Goal: Transaction & Acquisition: Subscribe to service/newsletter

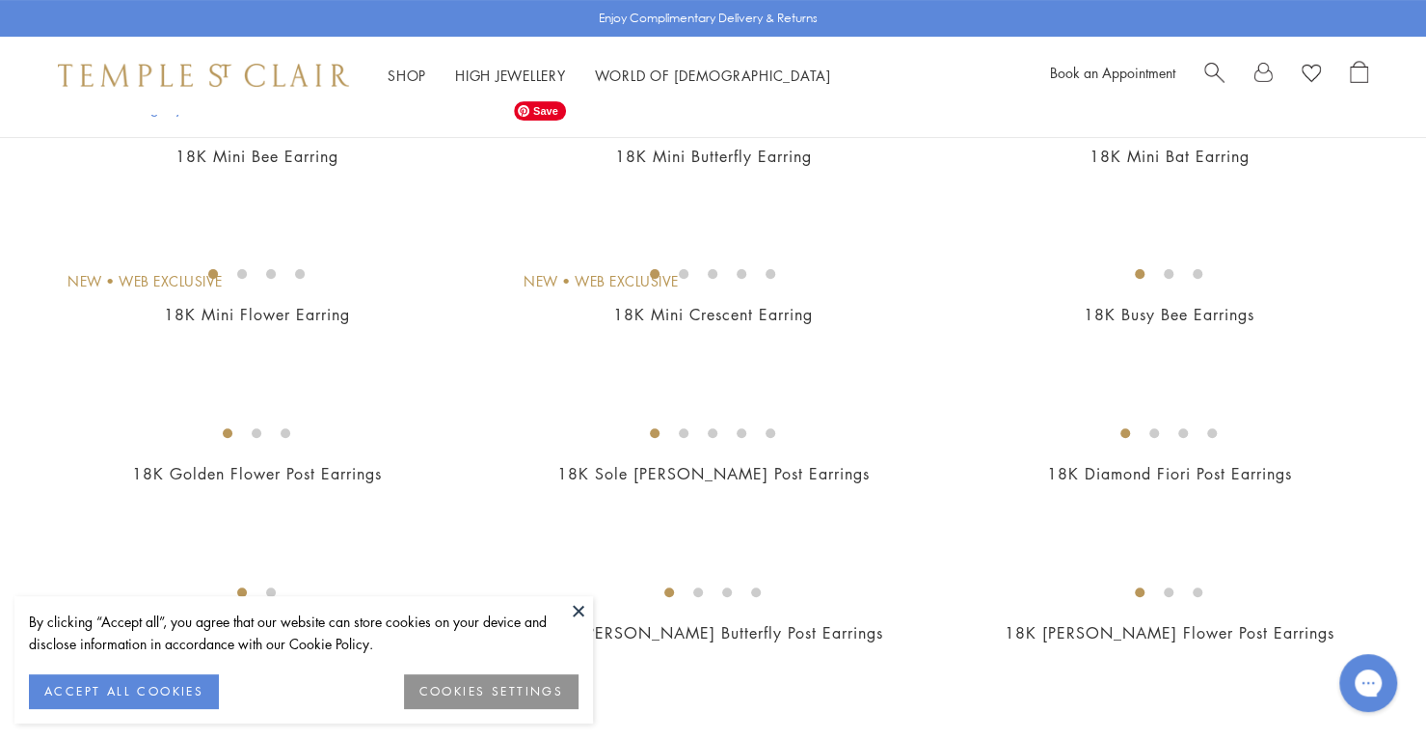
scroll to position [262, 0]
click at [578, 612] on button at bounding box center [578, 610] width 29 height 29
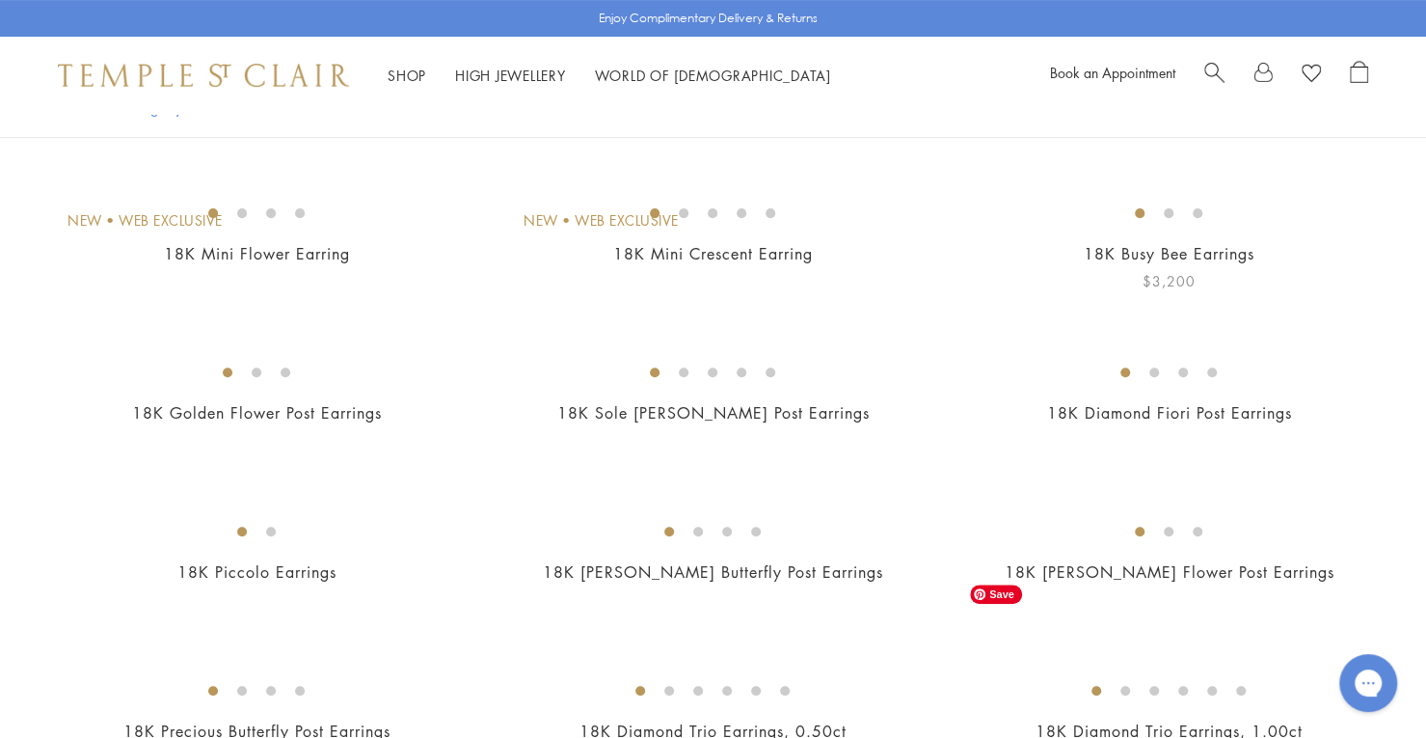
scroll to position [319, 0]
click at [0, 0] on img at bounding box center [0, 0] width 0 height 0
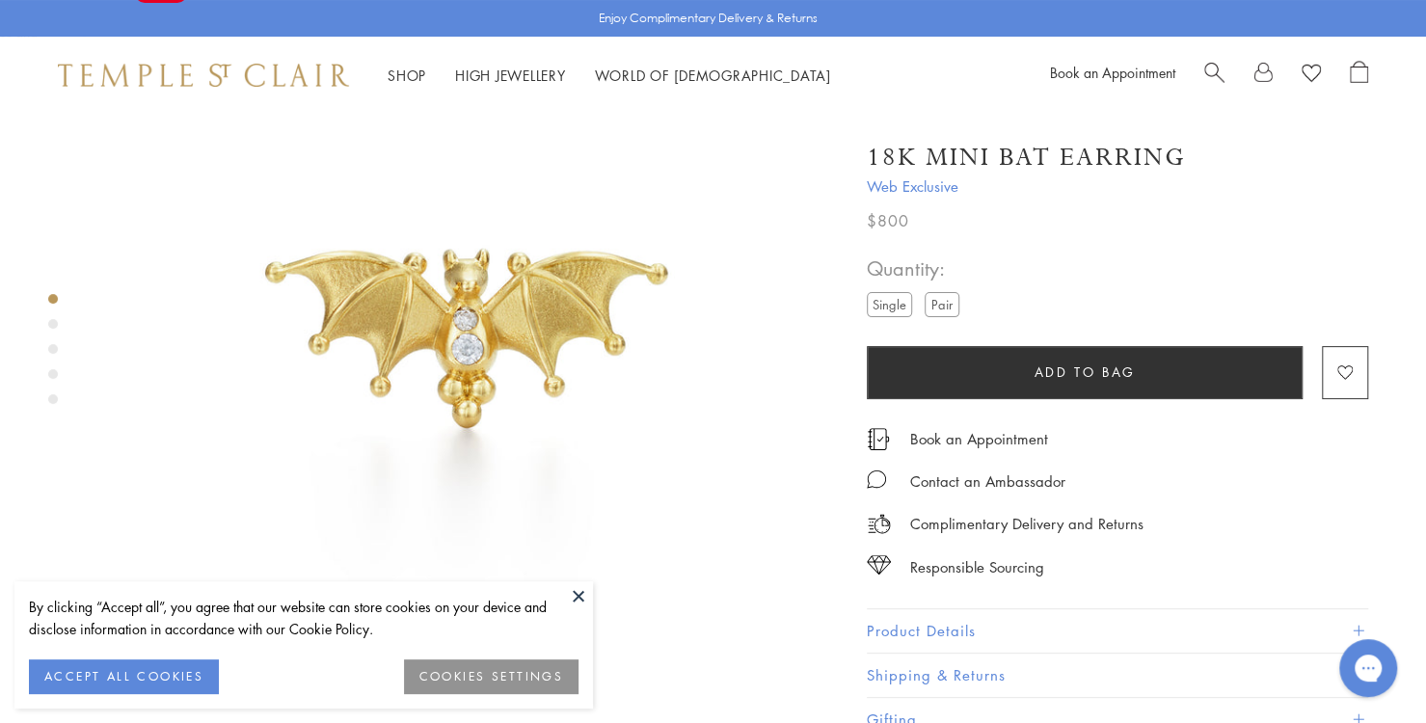
scroll to position [141, 0]
click at [54, 322] on div "Product gallery navigation" at bounding box center [53, 324] width 10 height 10
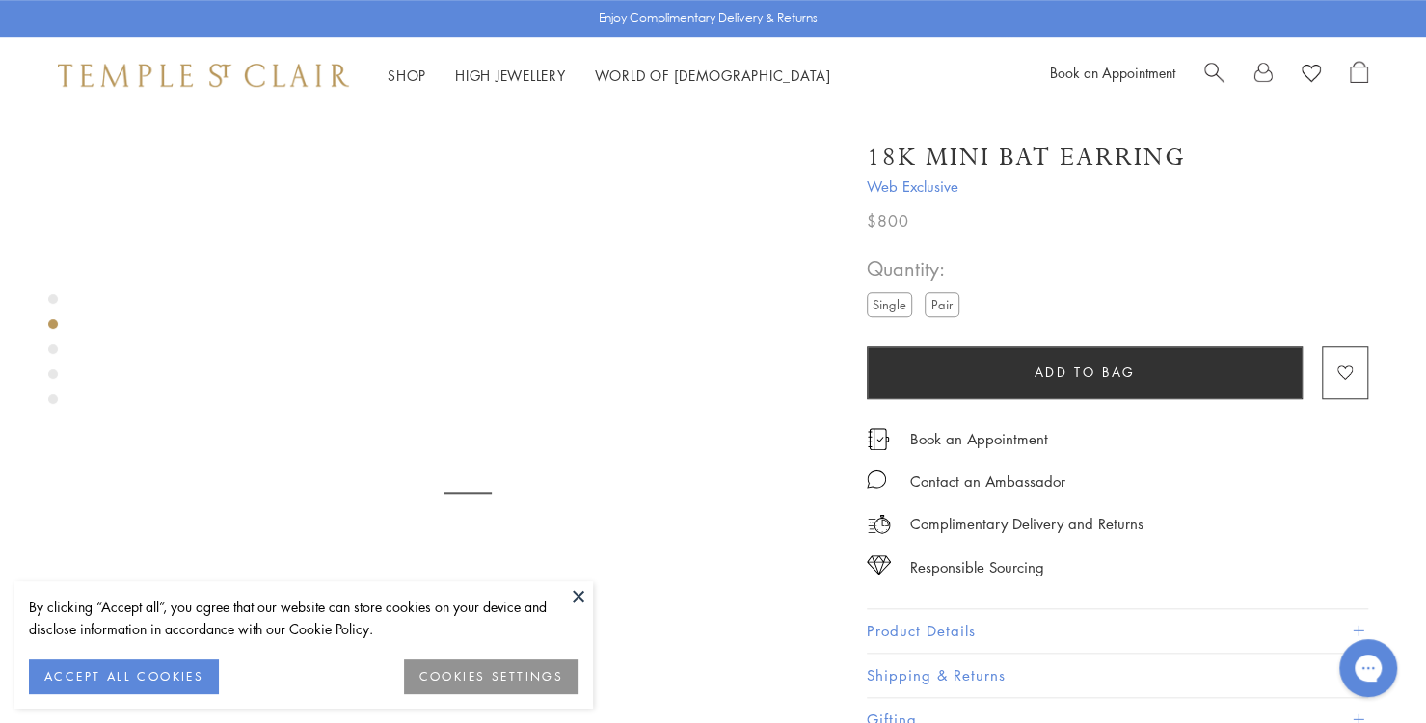
scroll to position [778, 0]
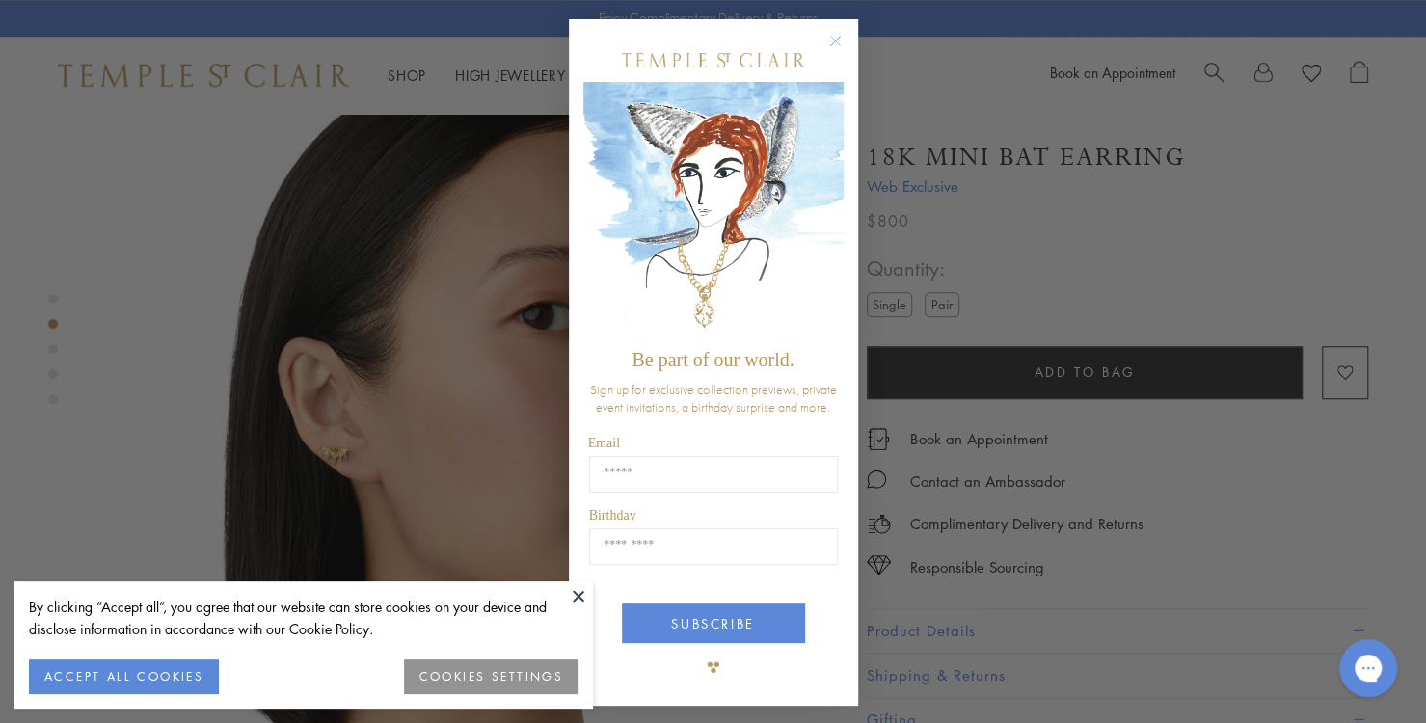
click at [829, 41] on circle "Close dialog" at bounding box center [834, 41] width 23 height 23
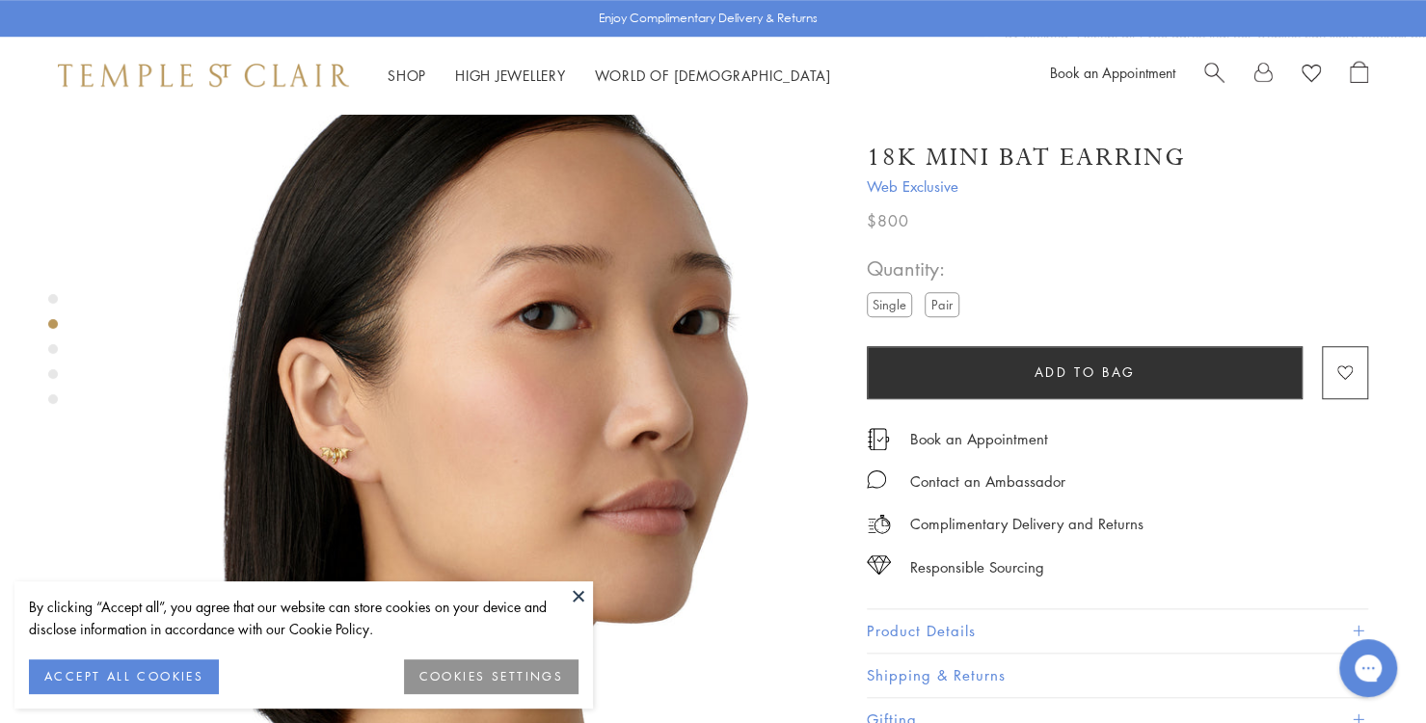
click at [52, 352] on div "Product gallery navigation" at bounding box center [53, 349] width 10 height 10
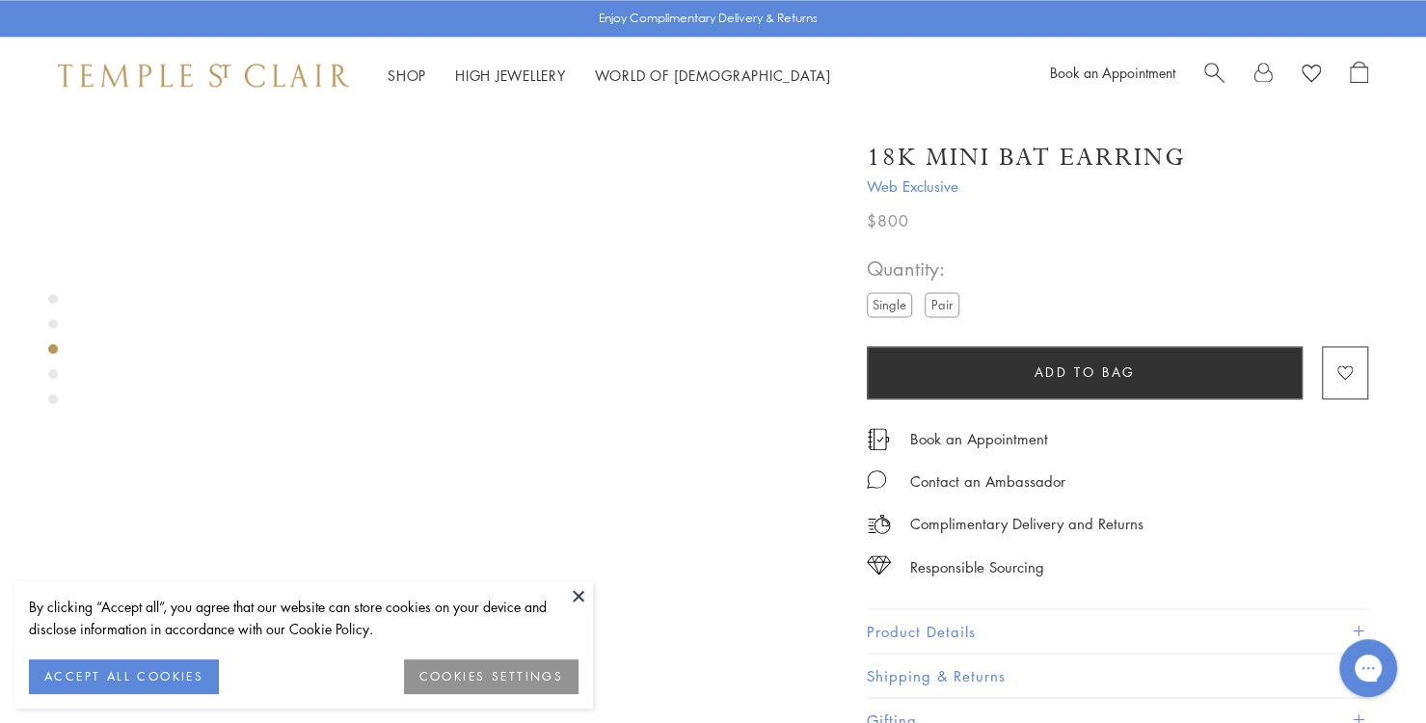
scroll to position [1518, 0]
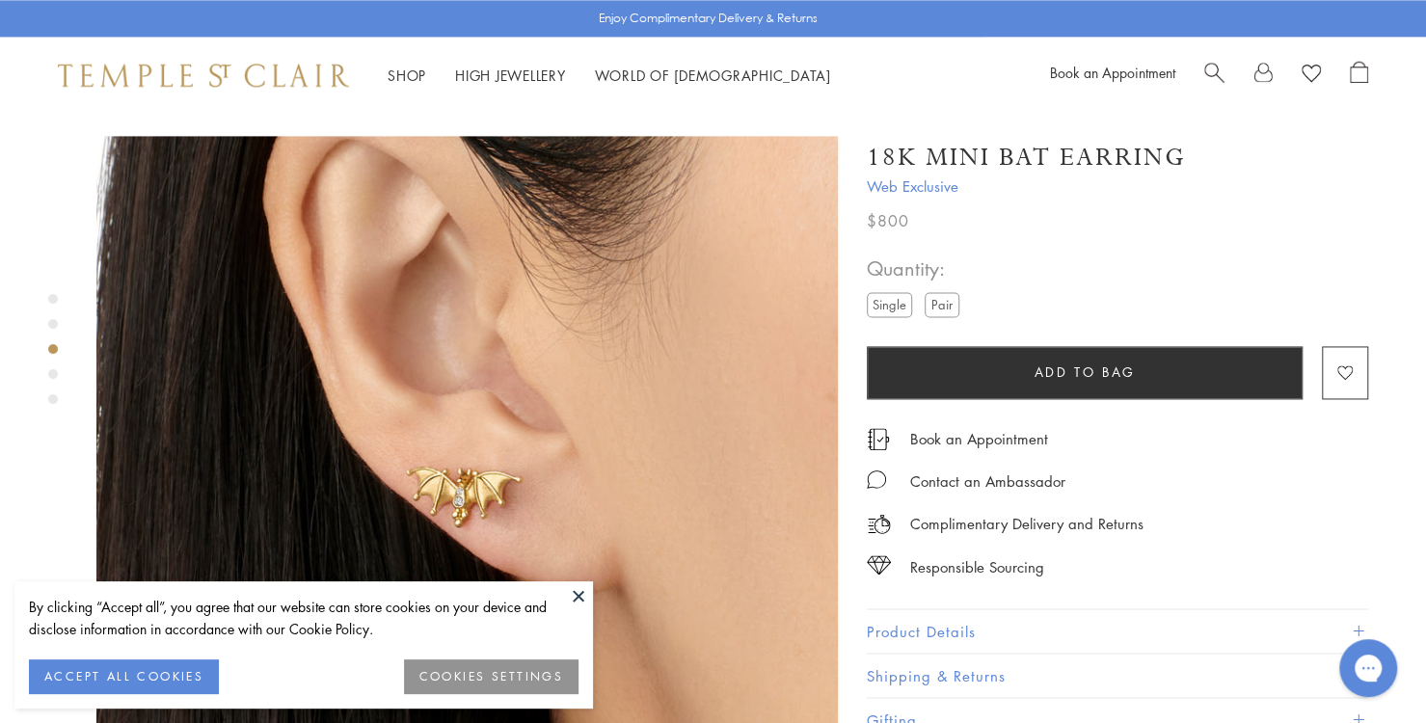
click at [40, 377] on div at bounding box center [448, 506] width 896 height 3823
click at [50, 372] on div "Product gallery navigation" at bounding box center [53, 374] width 10 height 10
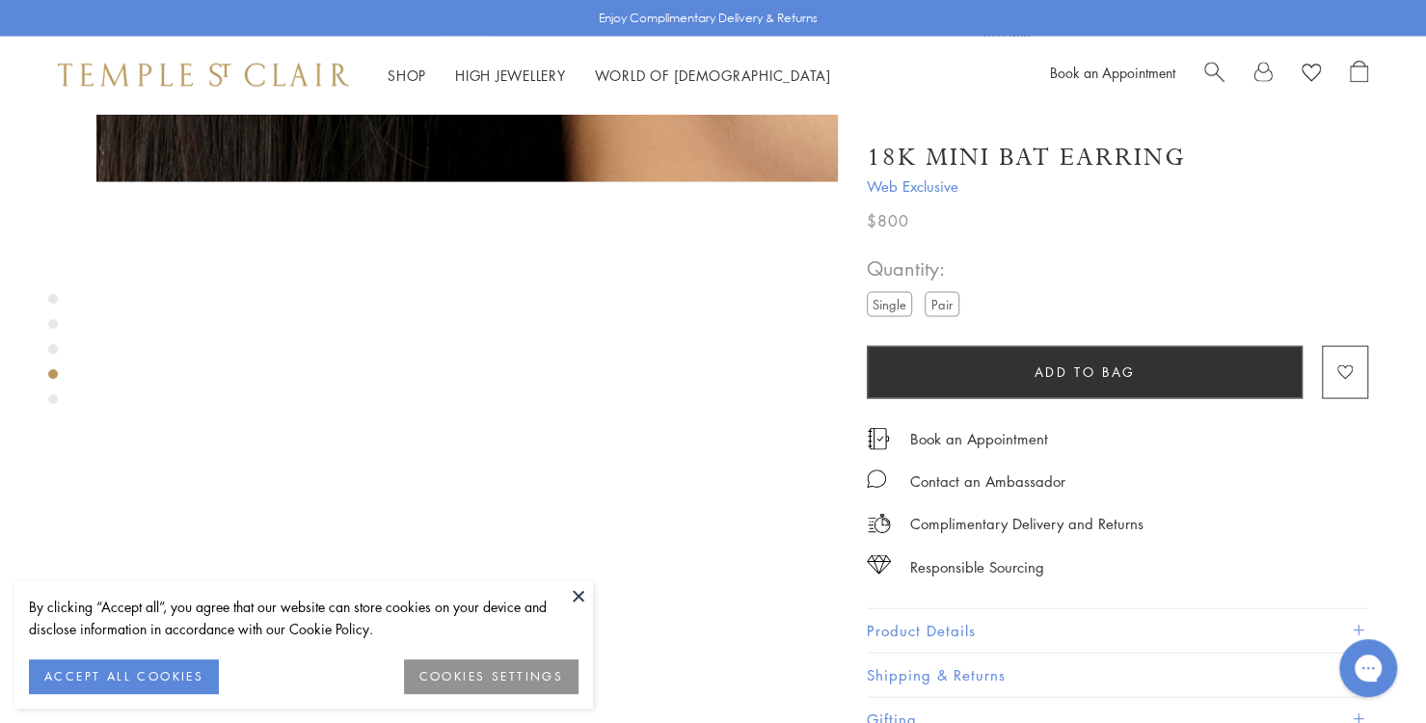
scroll to position [2260, 0]
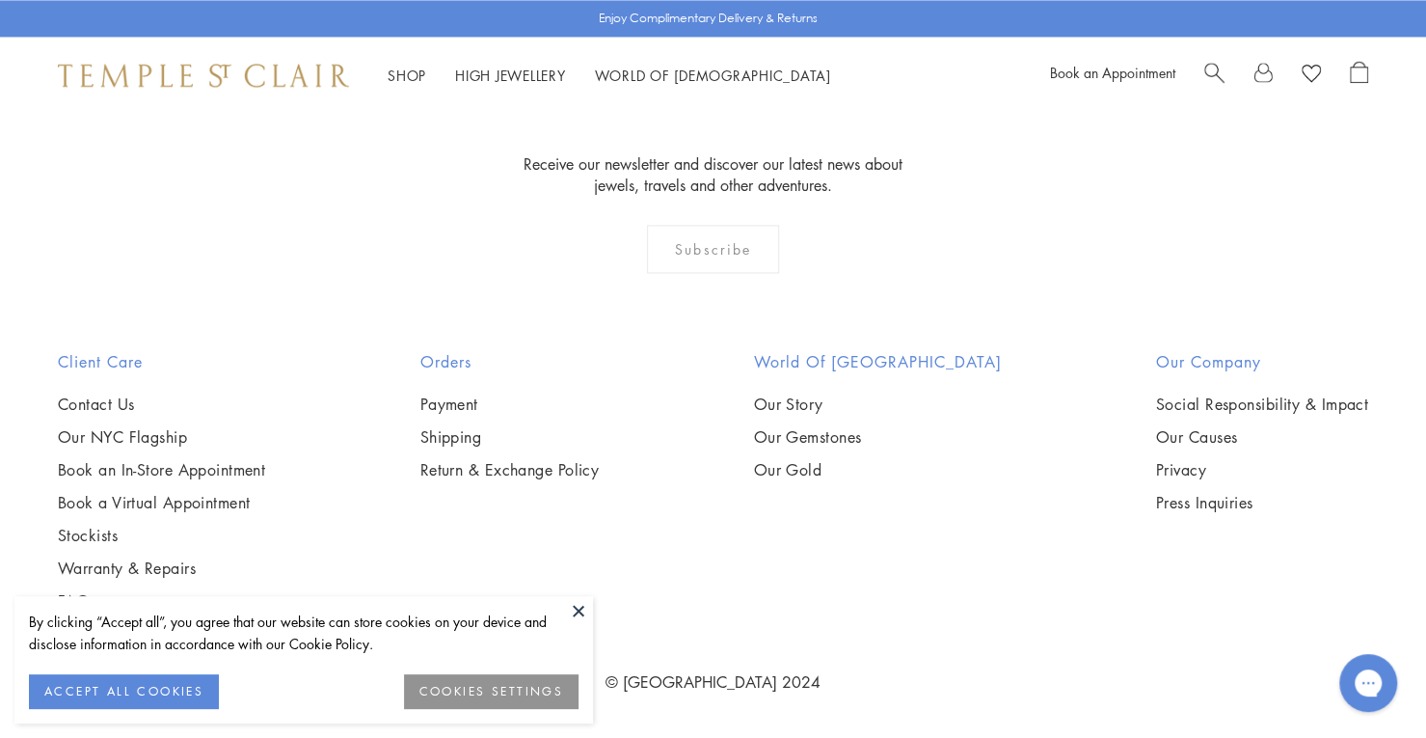
scroll to position [5058, 0]
click at [584, 522] on div "Orders Payment Shipping Return & Exchange Policy" at bounding box center [510, 480] width 256 height 260
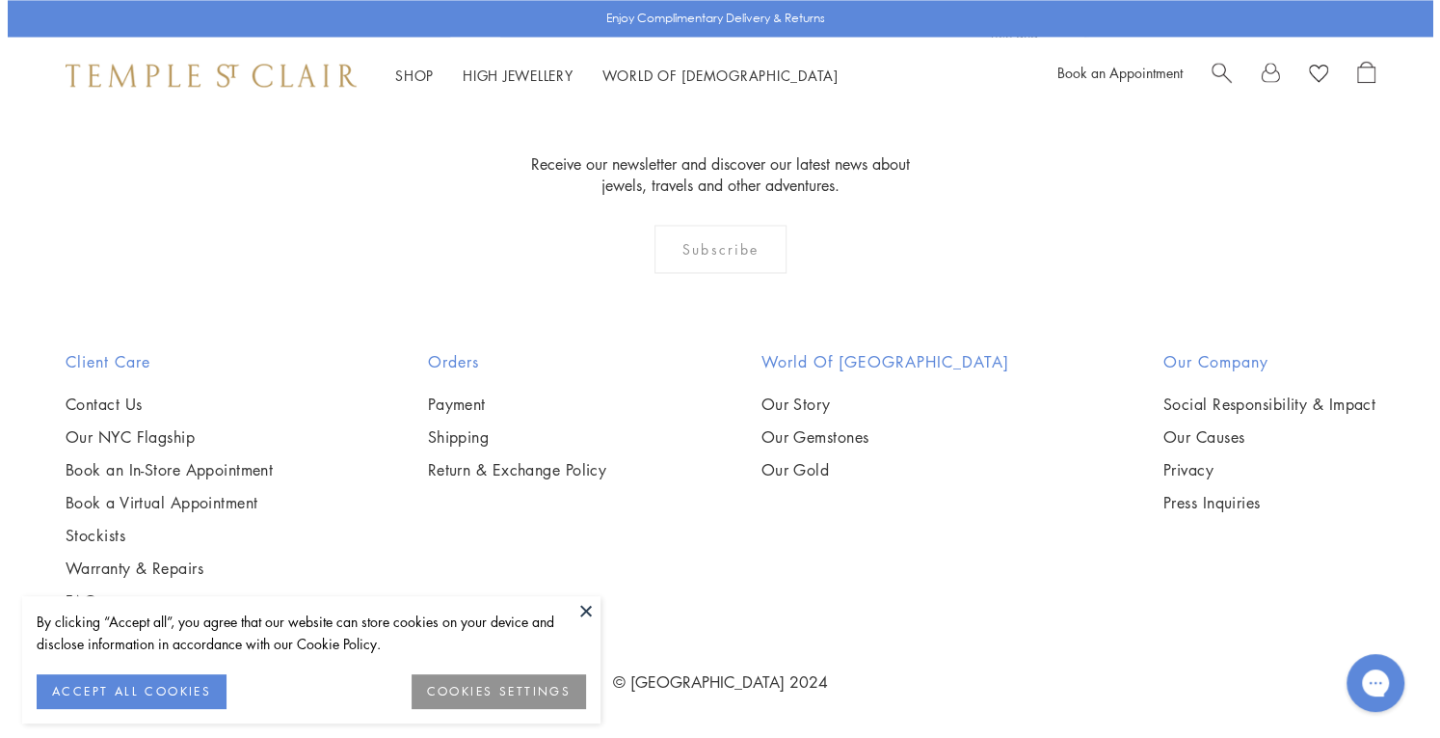
scroll to position [5202, 0]
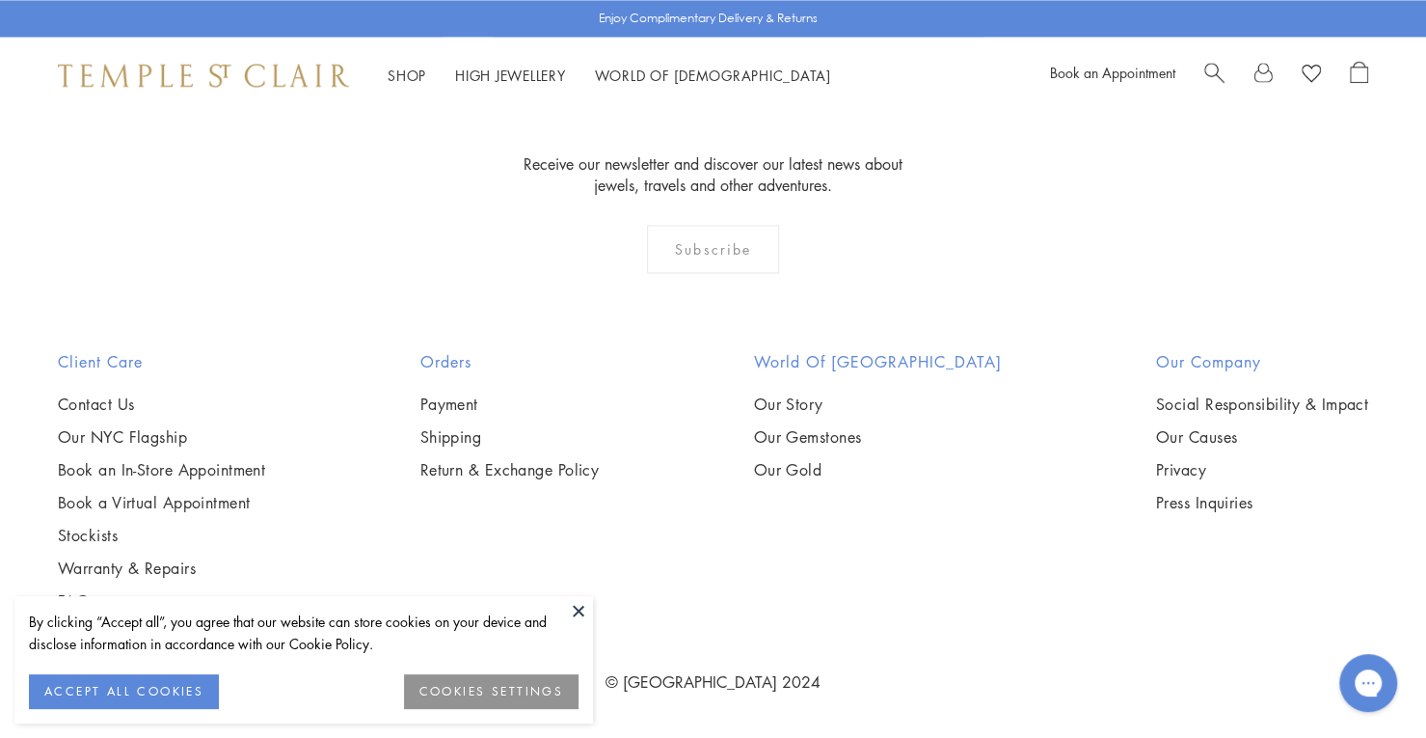
click at [722, 253] on div "Subscribe" at bounding box center [713, 249] width 132 height 48
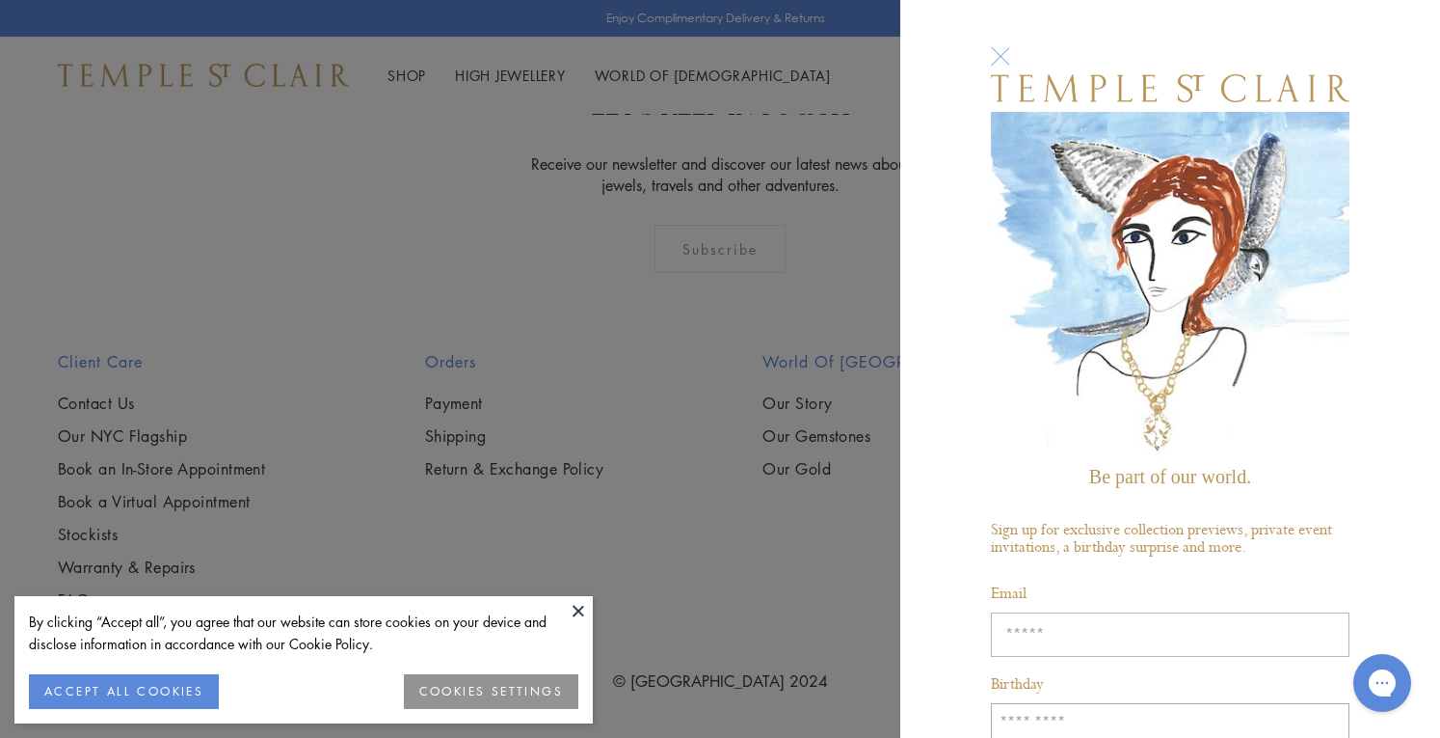
click at [1037, 624] on input "Enter your email address" at bounding box center [1170, 634] width 359 height 44
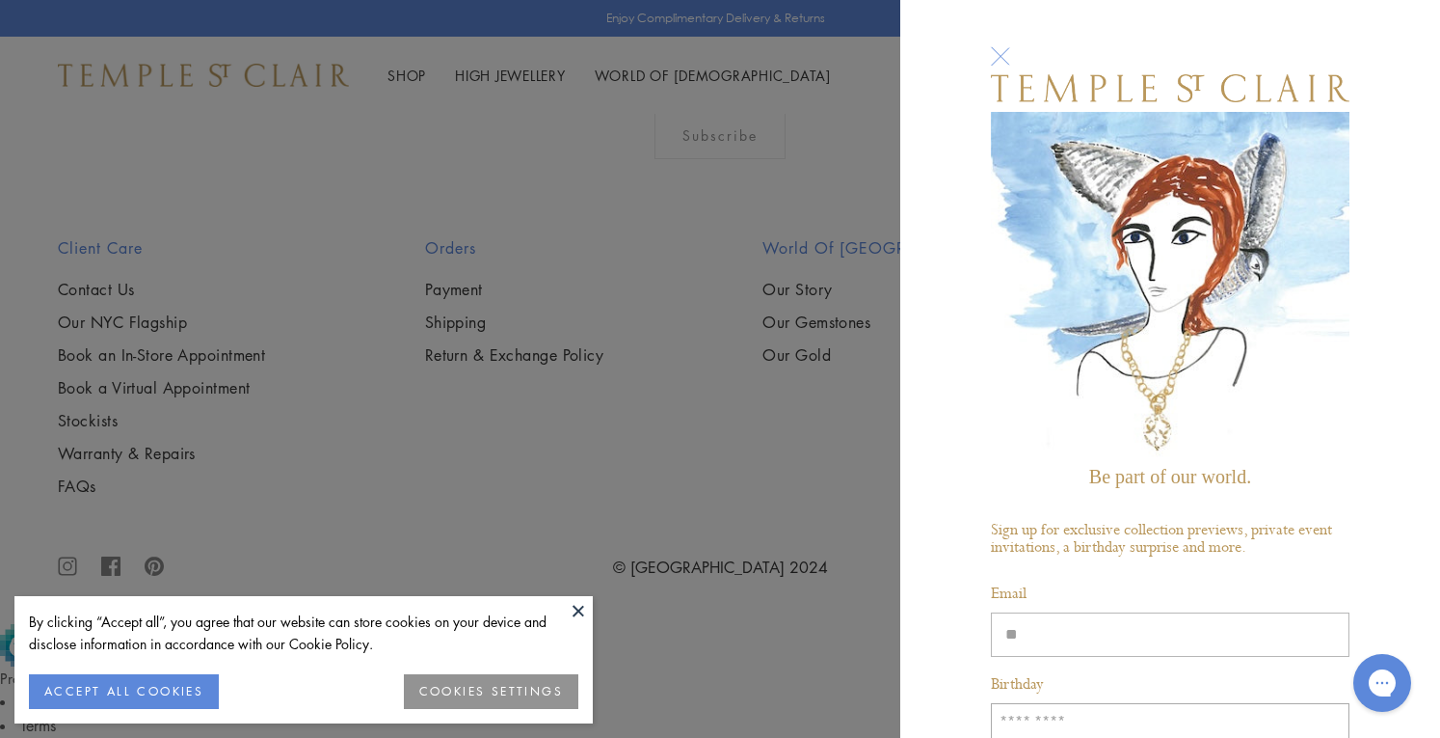
type input "*"
type input "**********"
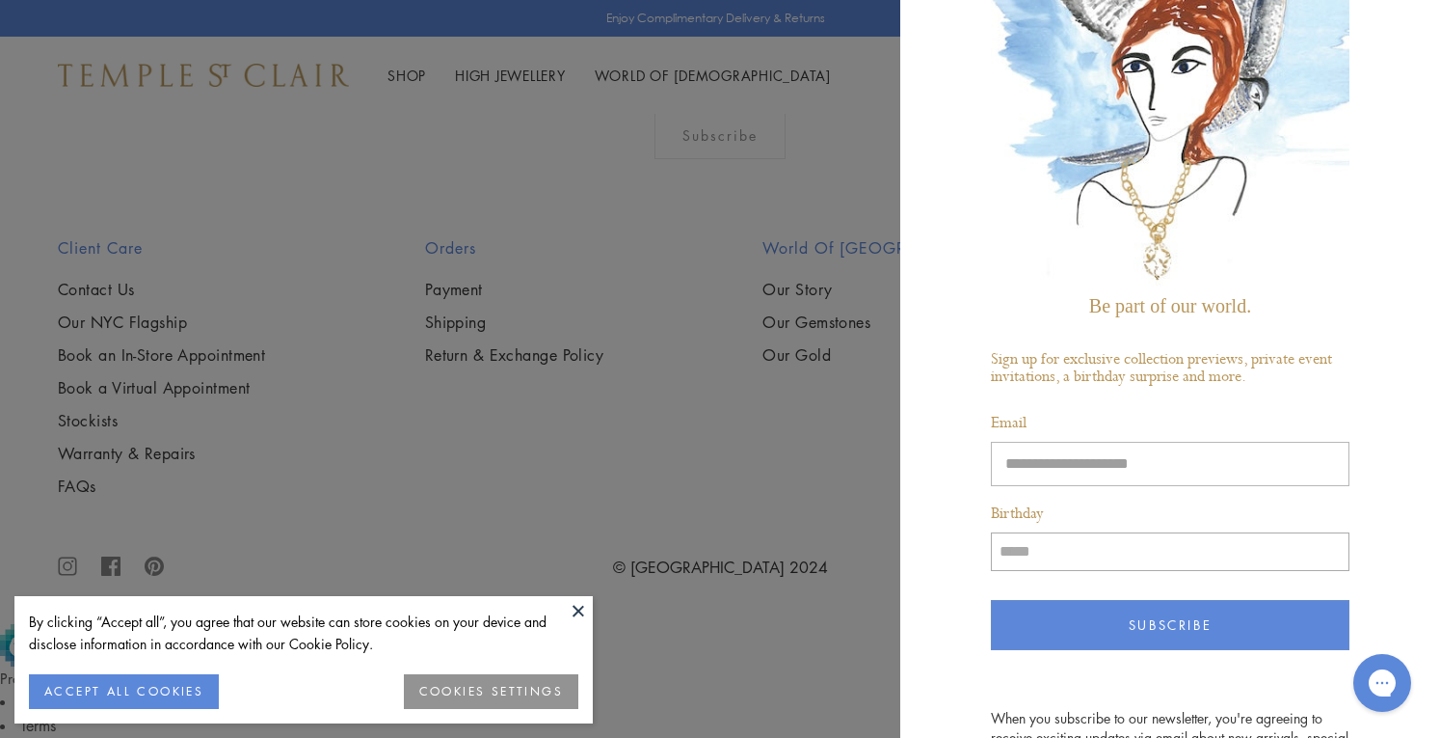
scroll to position [172, 0]
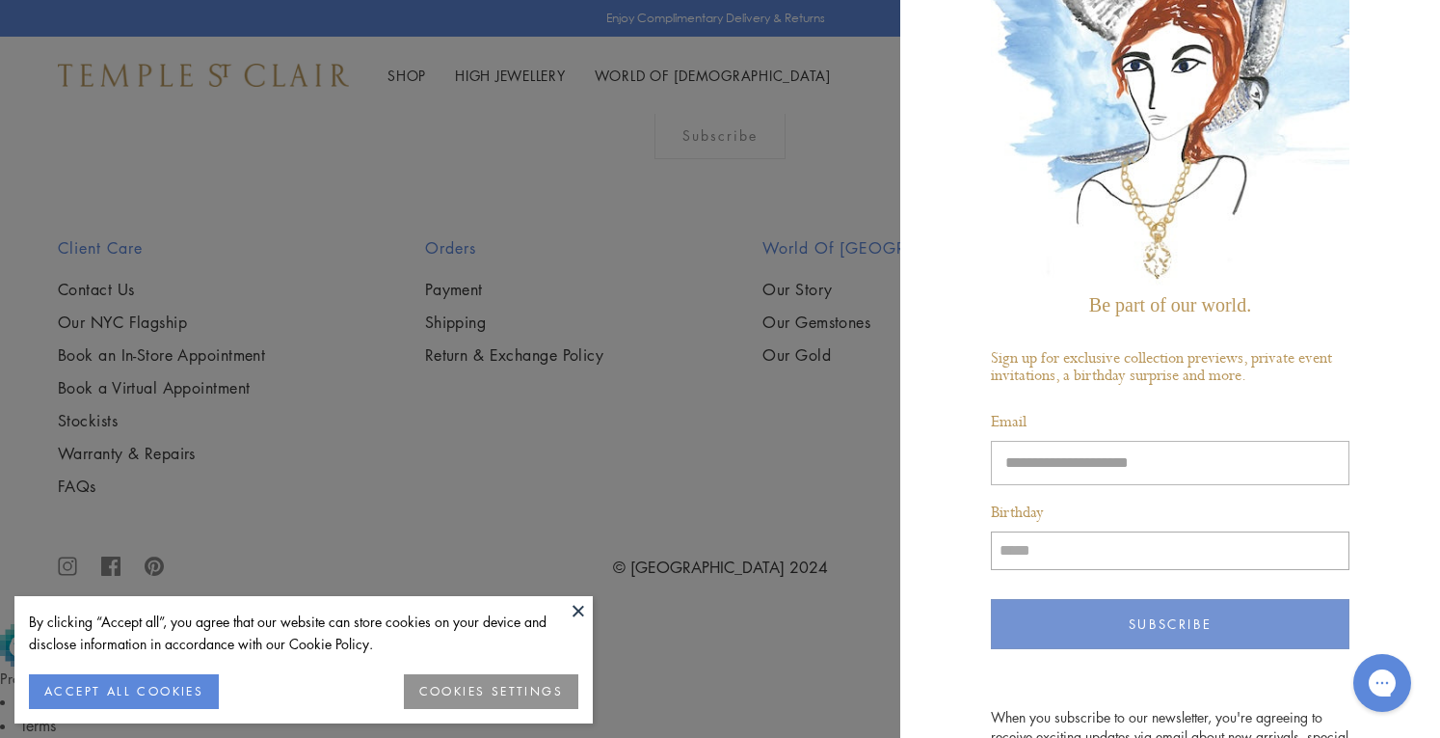
type input "*****"
click at [1155, 601] on button "Subscribe" at bounding box center [1170, 624] width 359 height 50
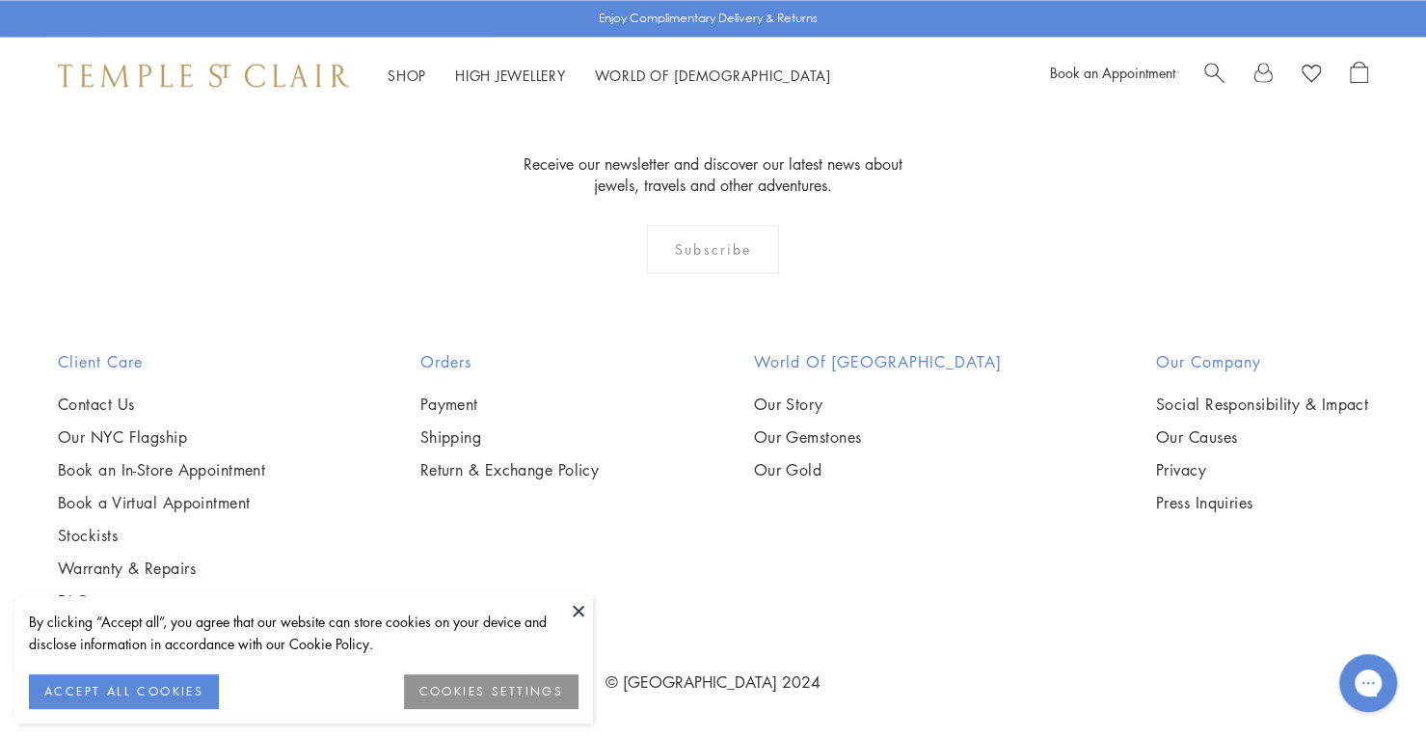
scroll to position [4900, 0]
click at [698, 273] on div "Subscribe" at bounding box center [713, 249] width 132 height 48
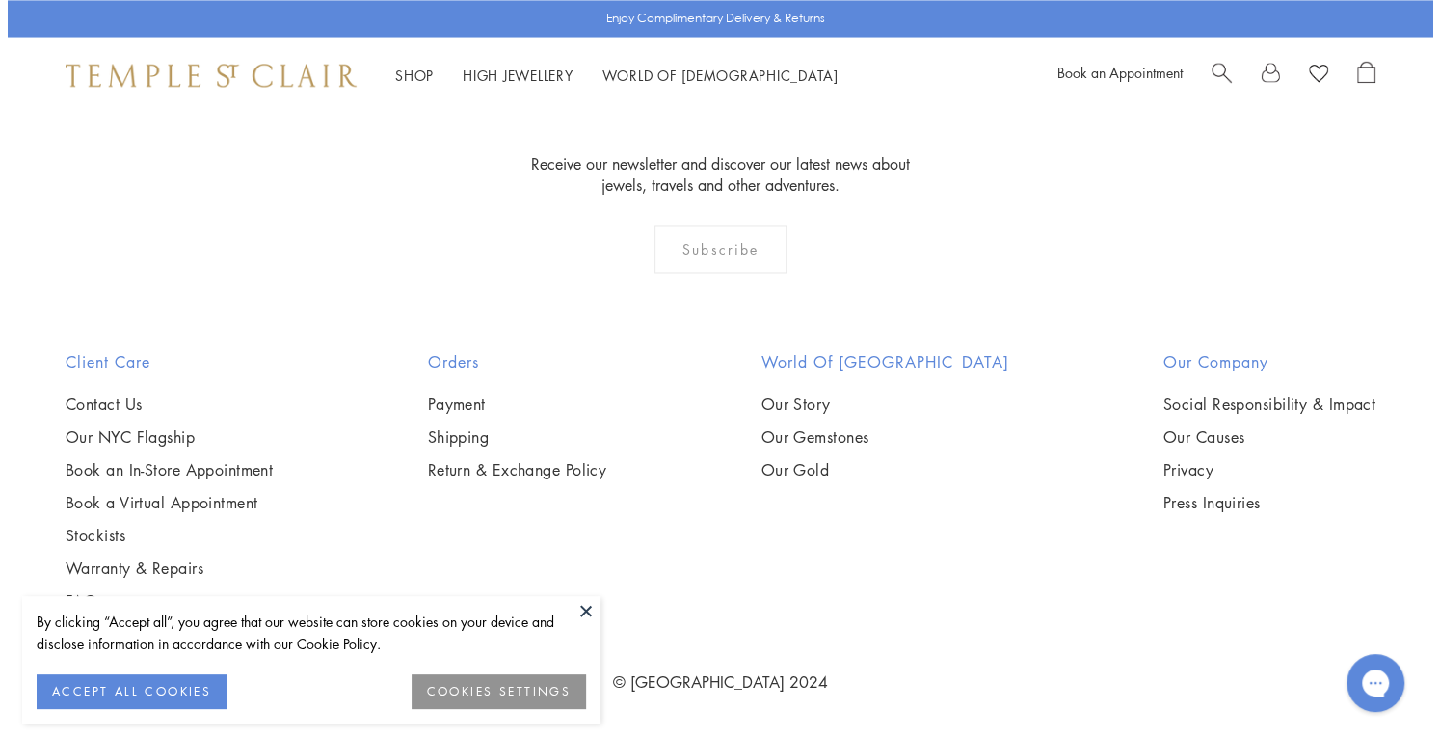
scroll to position [4940, 0]
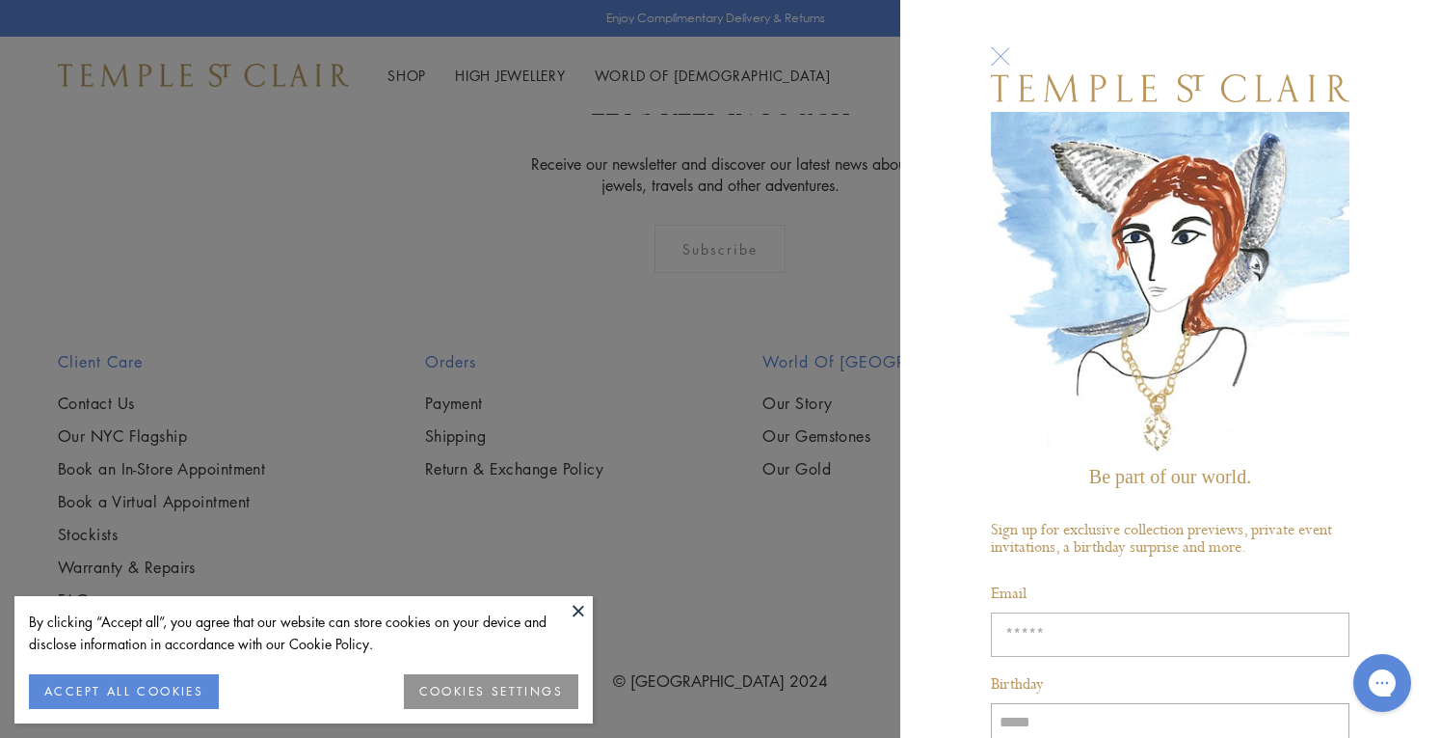
click at [1122, 625] on input "Enter your email address" at bounding box center [1170, 634] width 359 height 44
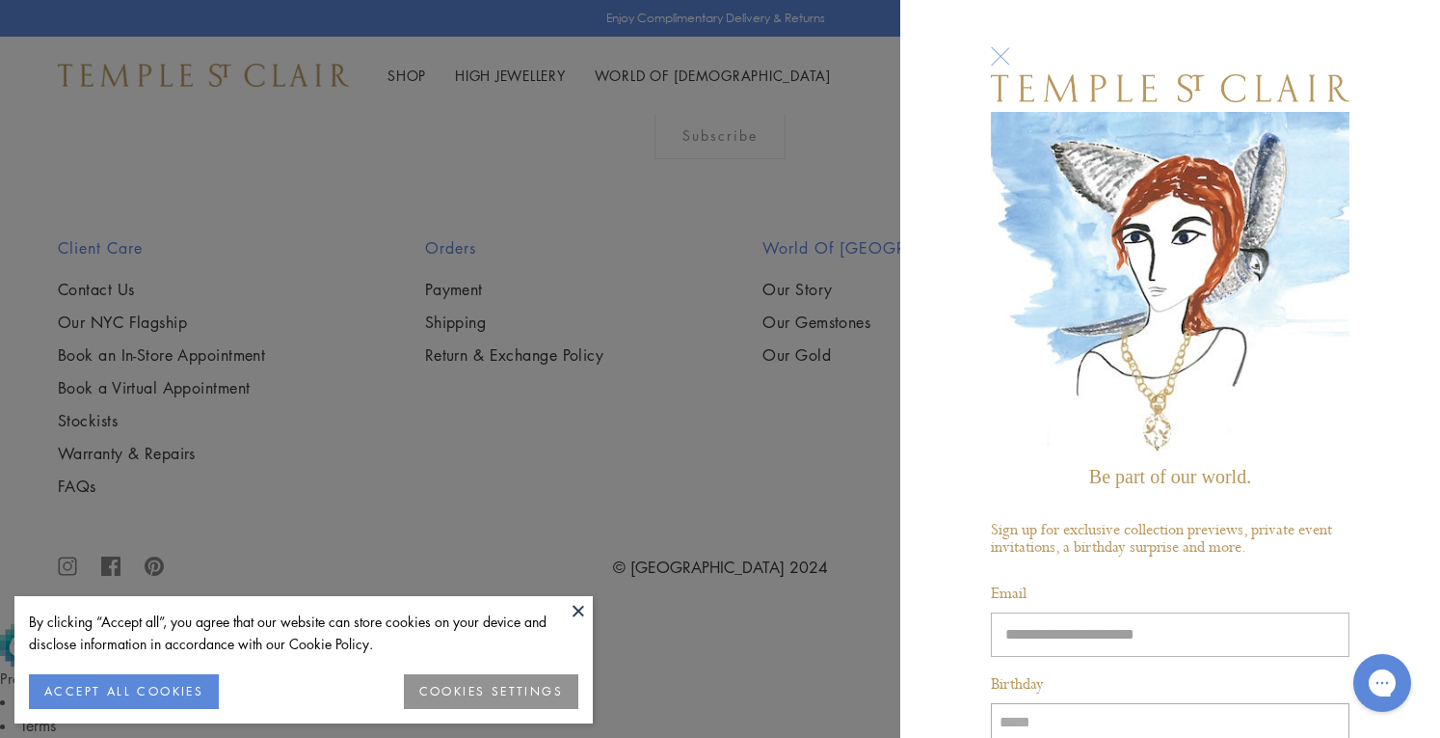
scroll to position [378, 0]
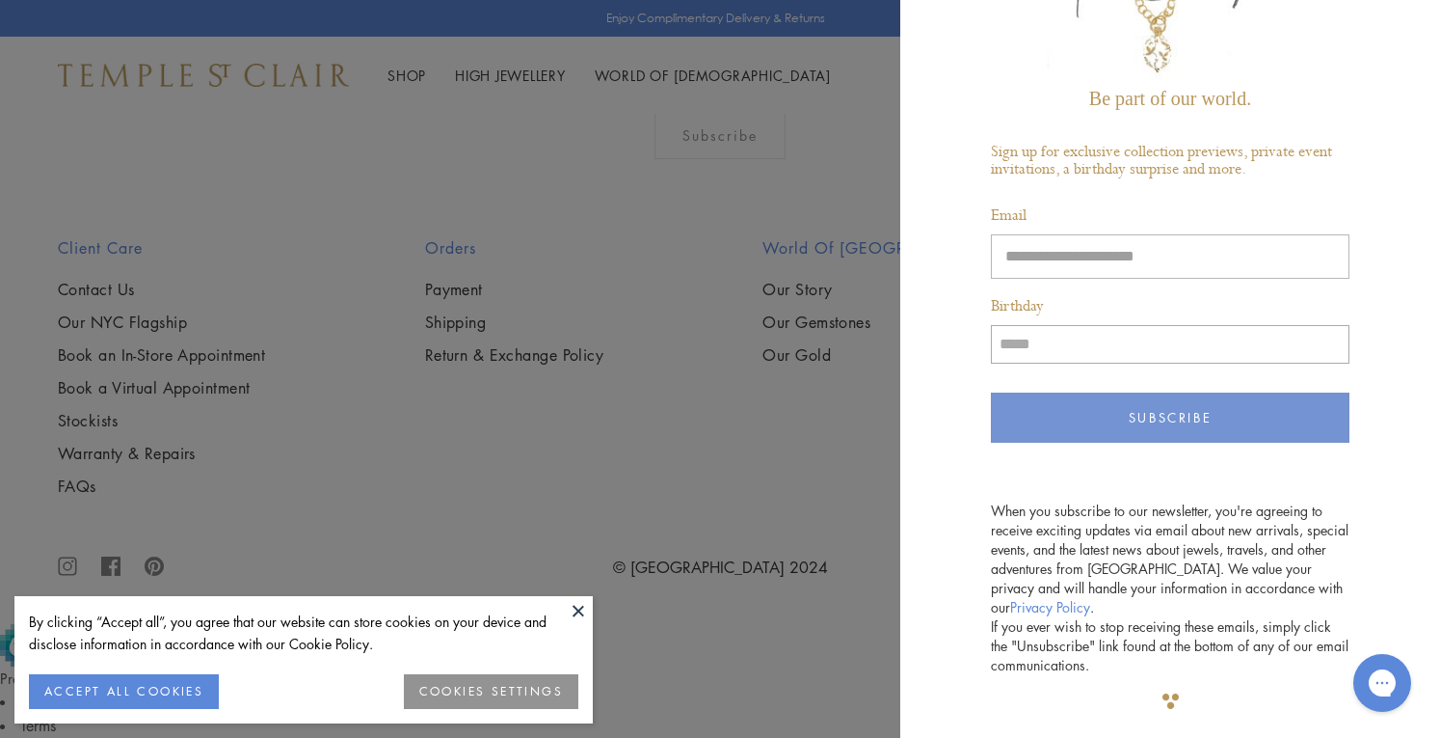
type input "**********"
click at [1147, 405] on button "Subscribe" at bounding box center [1170, 417] width 359 height 50
